Goal: Task Accomplishment & Management: Use online tool/utility

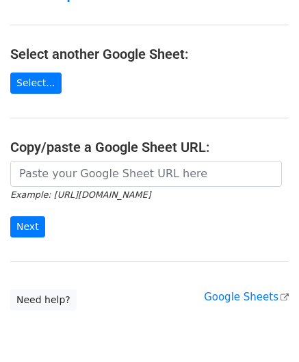
scroll to position [137, 0]
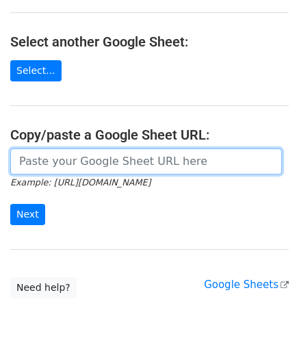
click at [89, 149] on input "url" at bounding box center [146, 162] width 272 height 26
paste input "https://docs.google.com/spreadsheets/d/1hZTg7C2rU7xUE7LVQhrb-Hu-7y3ejNbM4ITQng3…"
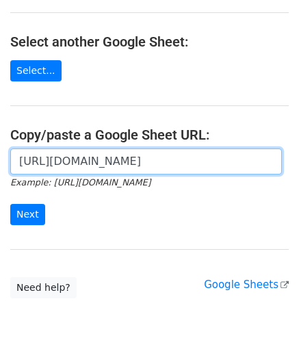
scroll to position [0, 297]
type input "https://docs.google.com/spreadsheets/d/1hZTg7C2rU7xUE7LVQhrb-Hu-7y3ejNbM4ITQng3…"
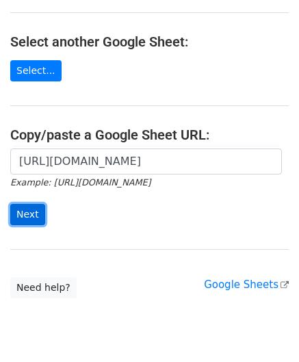
click at [40, 207] on input "Next" at bounding box center [27, 214] width 35 height 21
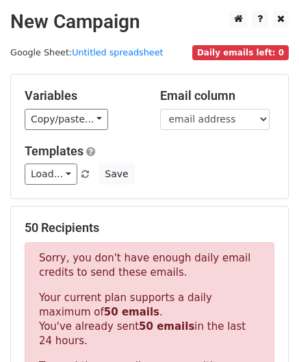
scroll to position [462, 0]
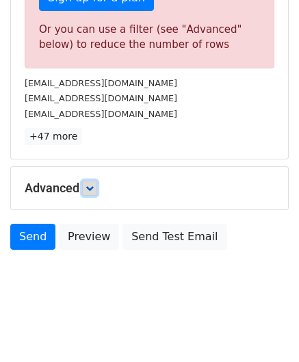
click at [96, 181] on link at bounding box center [89, 188] width 15 height 15
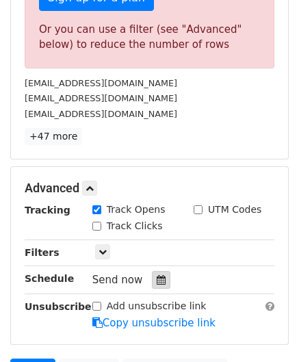
click at [157, 275] on icon at bounding box center [161, 280] width 9 height 10
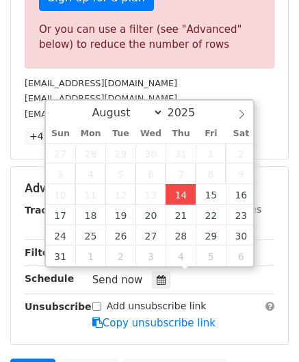
type input "[DATE] 12:00"
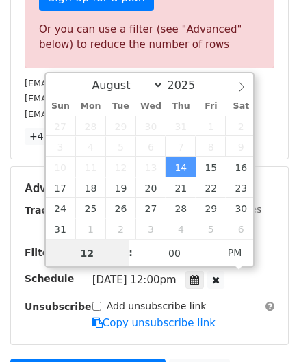
paste input "8"
type input "8"
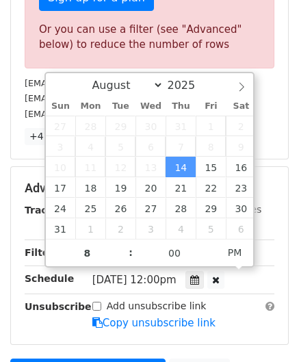
type input "[DATE] 20:00"
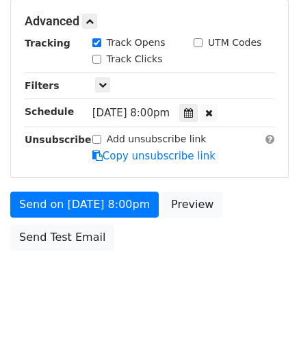
scroll to position [462, 0]
